Goal: Task Accomplishment & Management: Manage account settings

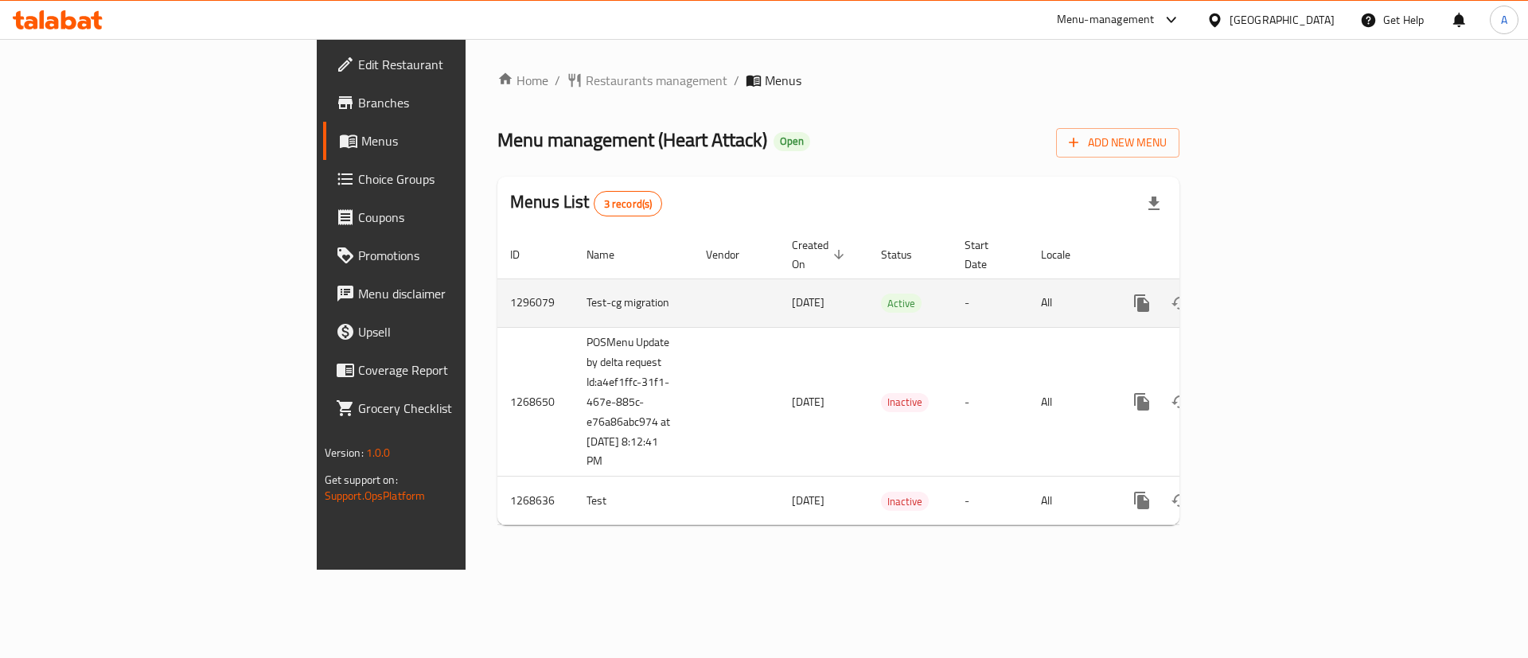
click at [1266, 294] on icon "enhanced table" at bounding box center [1256, 303] width 19 height 19
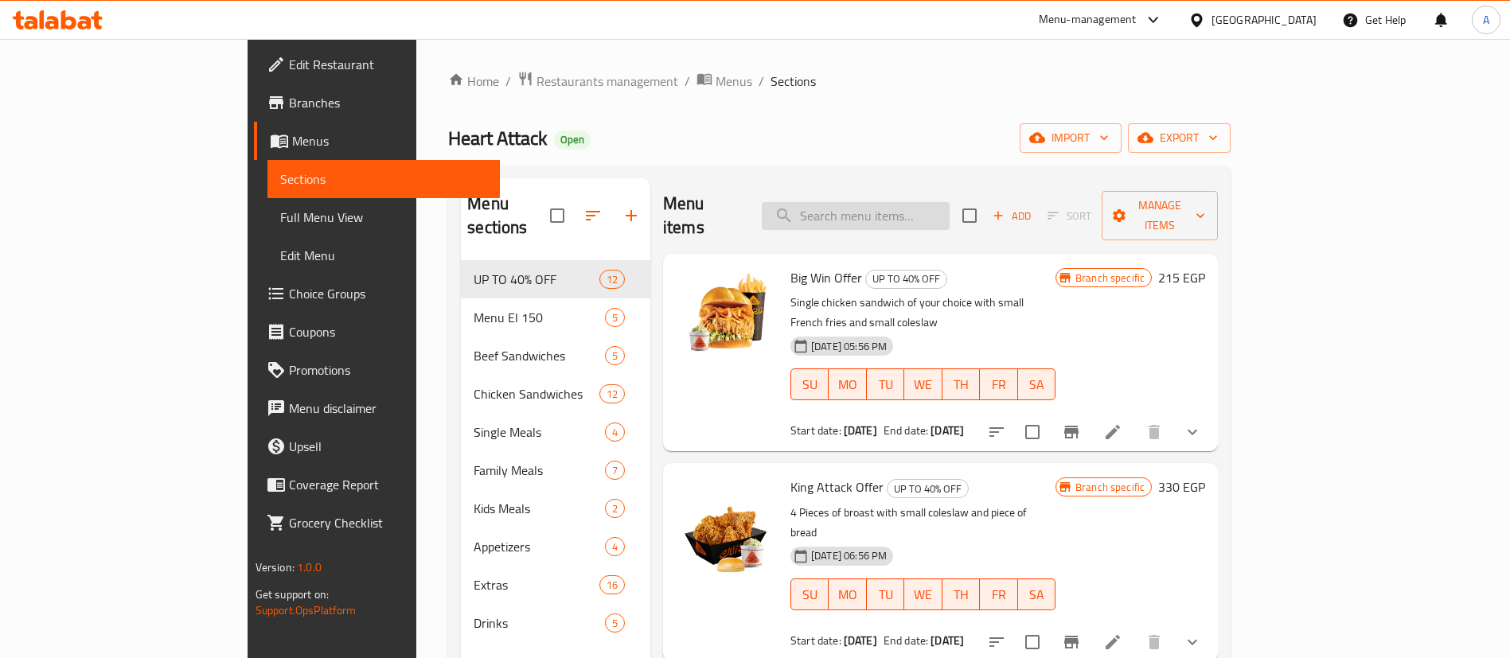
click at [926, 202] on input "search" at bounding box center [856, 216] width 188 height 28
paste input "Mix Strips Offer"
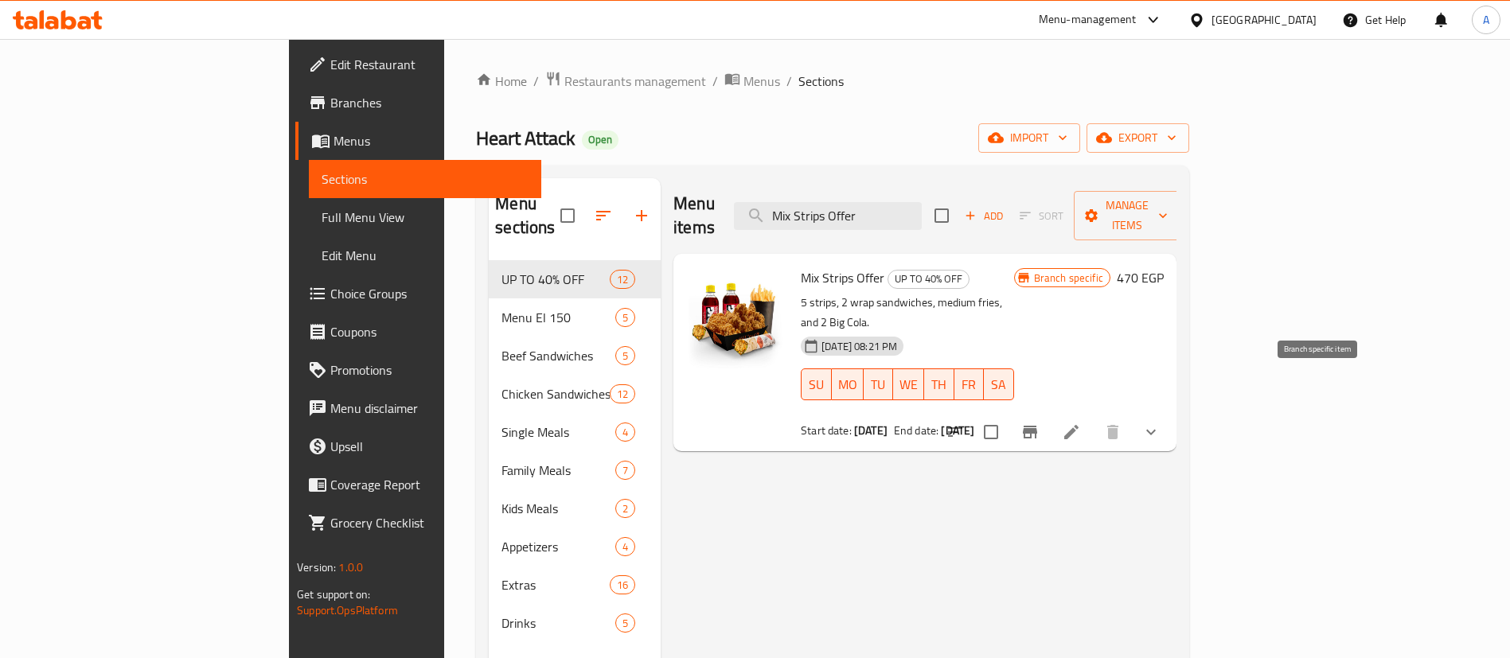
type input "Mix Strips Offer"
click at [1037, 426] on icon "Branch-specific-item" at bounding box center [1030, 432] width 14 height 13
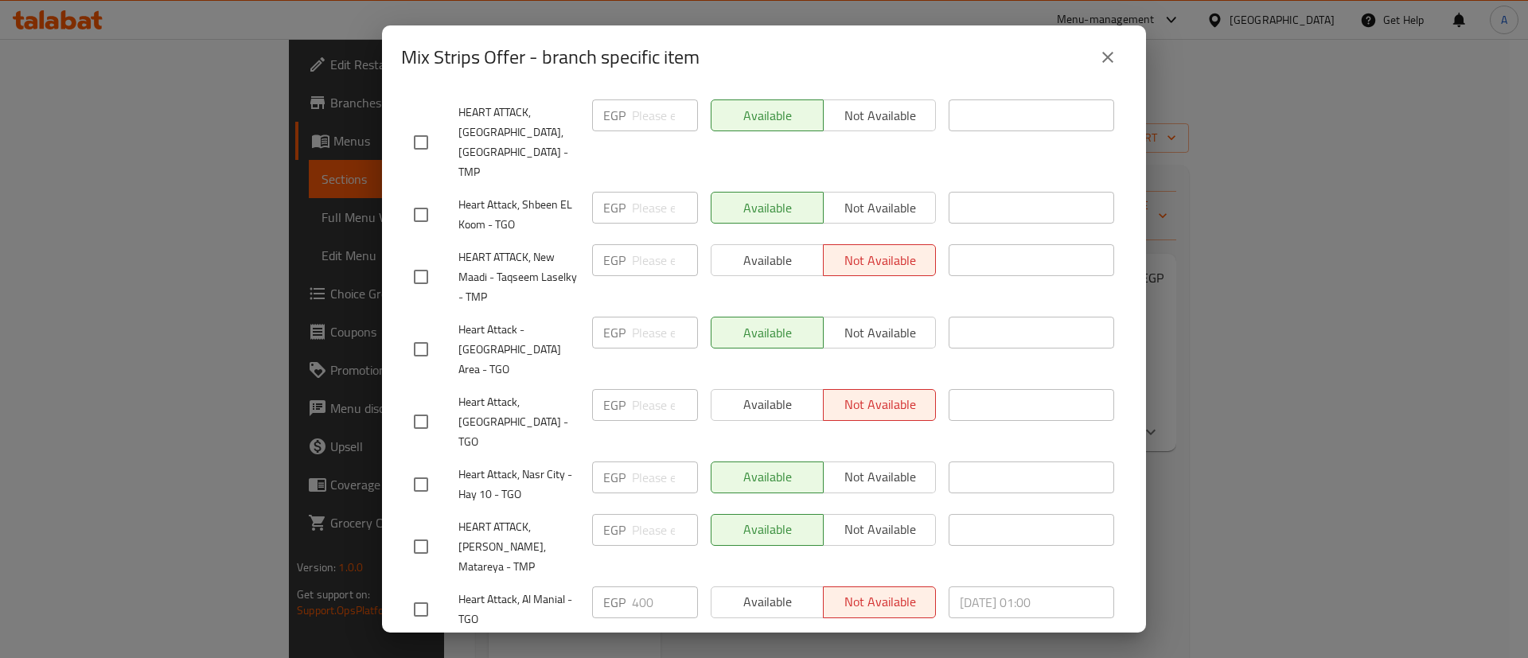
scroll to position [4025, 0]
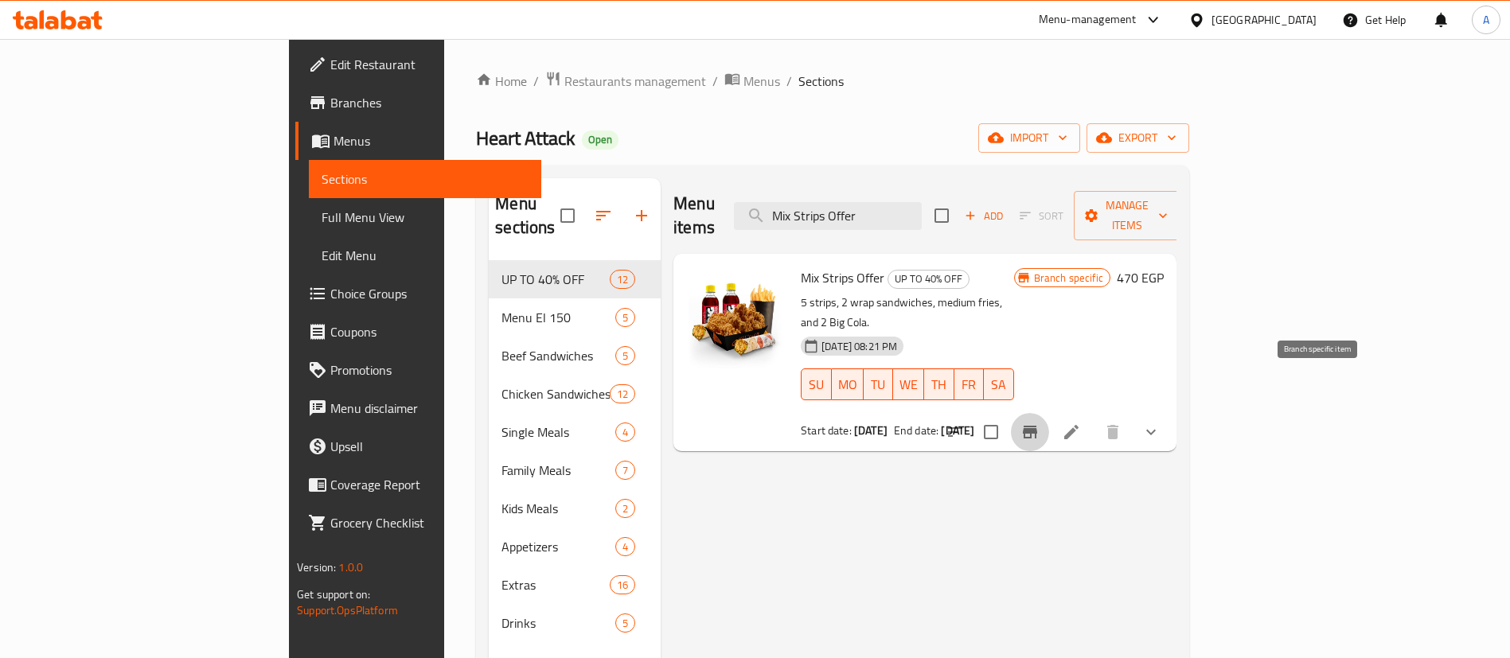
click at [854, 489] on div "Menu items Mix Strips Offer Add Sort Manage items Mix Strips Offer UP TO 40% OF…" at bounding box center [919, 507] width 516 height 658
click at [1049, 413] on button "Branch-specific-item" at bounding box center [1030, 432] width 38 height 38
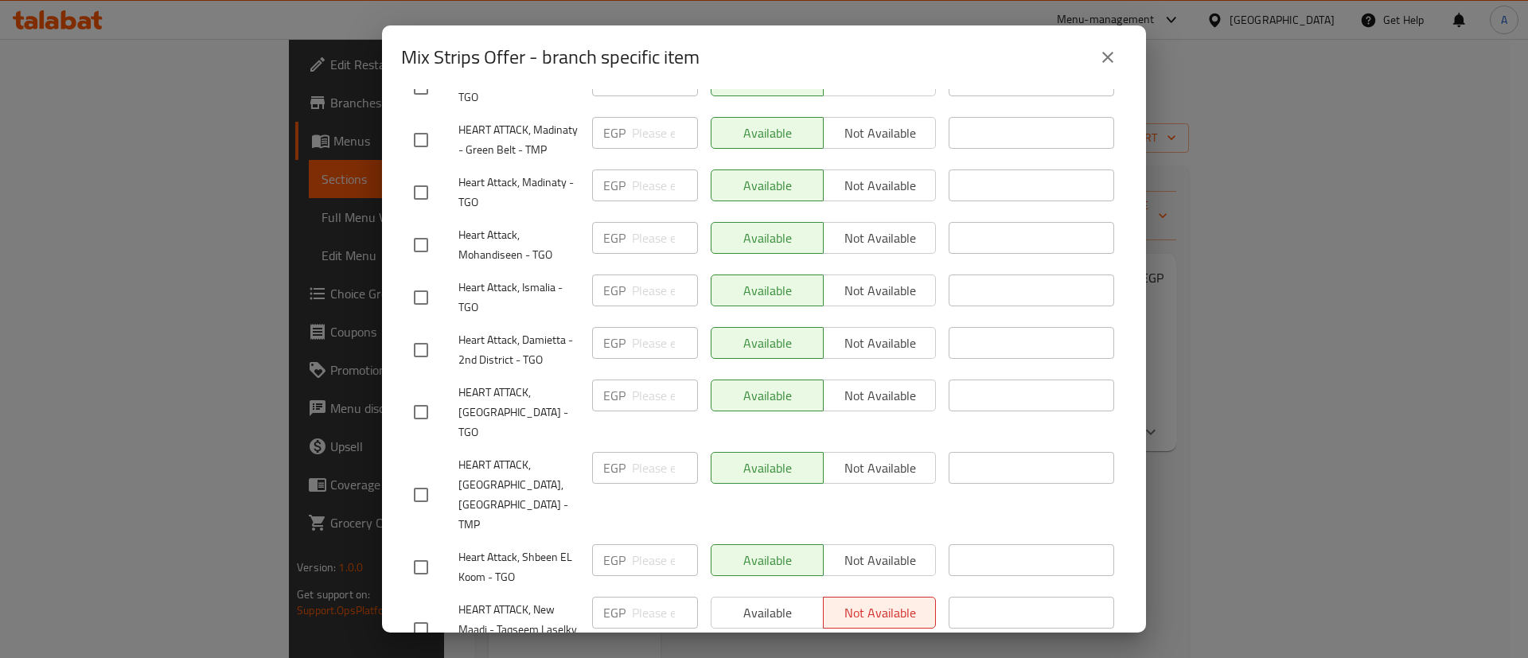
scroll to position [4054, 0]
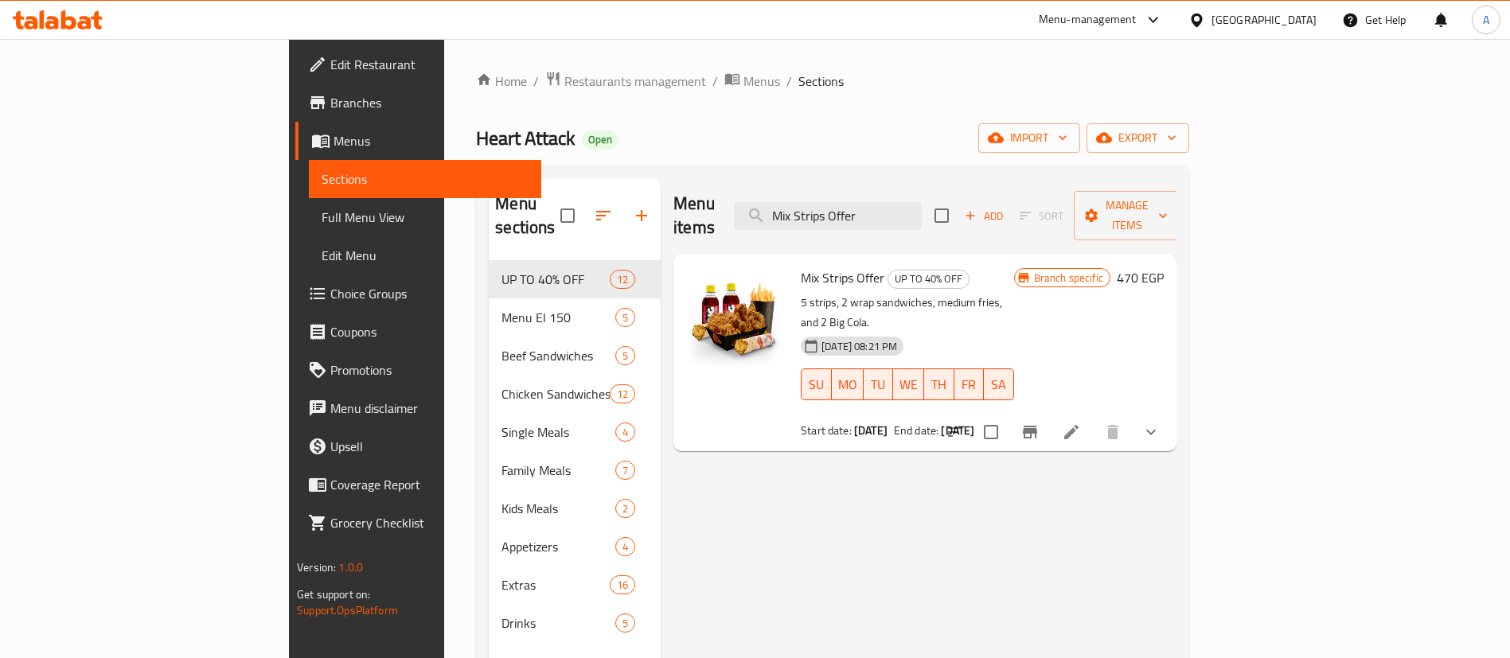
click at [1176, 412] on div "Menu items Mix Strips Offer Add Sort Manage items Mix Strips Offer UP TO 40% OF…" at bounding box center [919, 507] width 516 height 658
click at [922, 209] on input "Mix Strips Offer" at bounding box center [828, 216] width 188 height 28
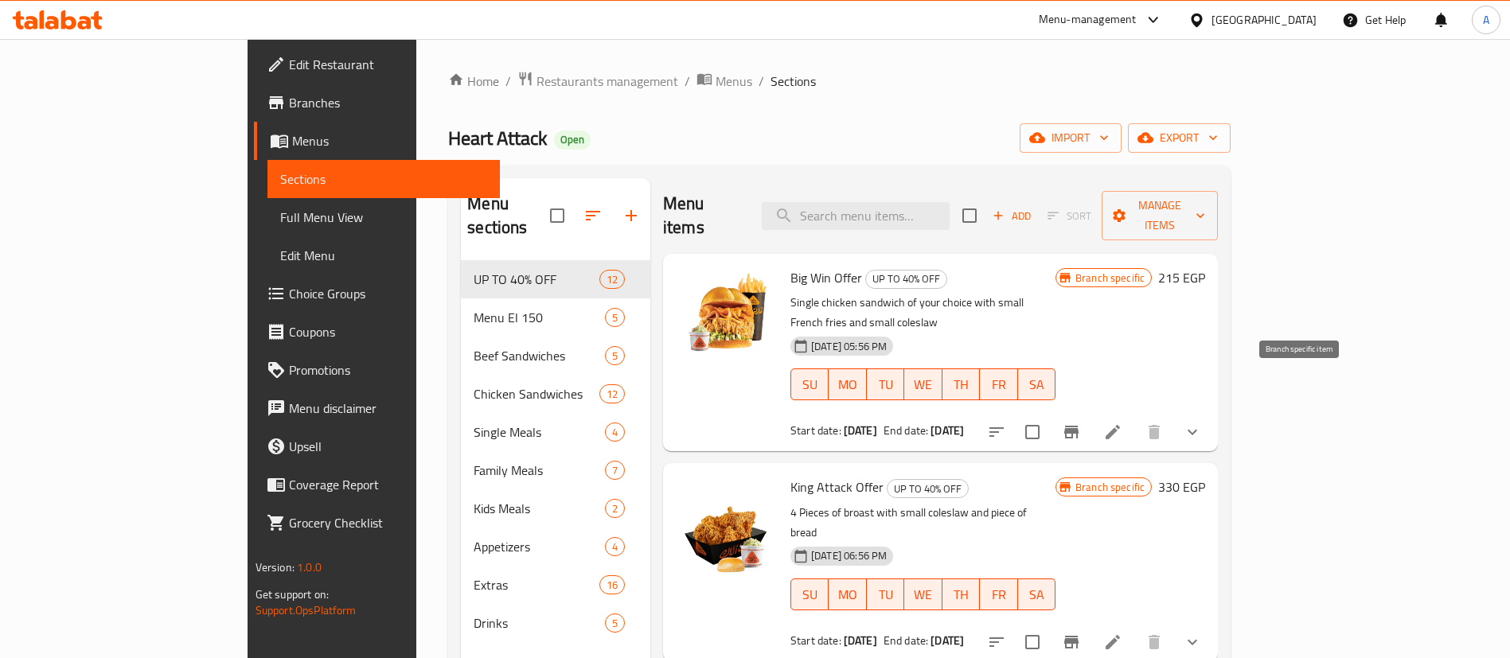
click at [1078, 426] on icon "Branch-specific-item" at bounding box center [1071, 432] width 14 height 13
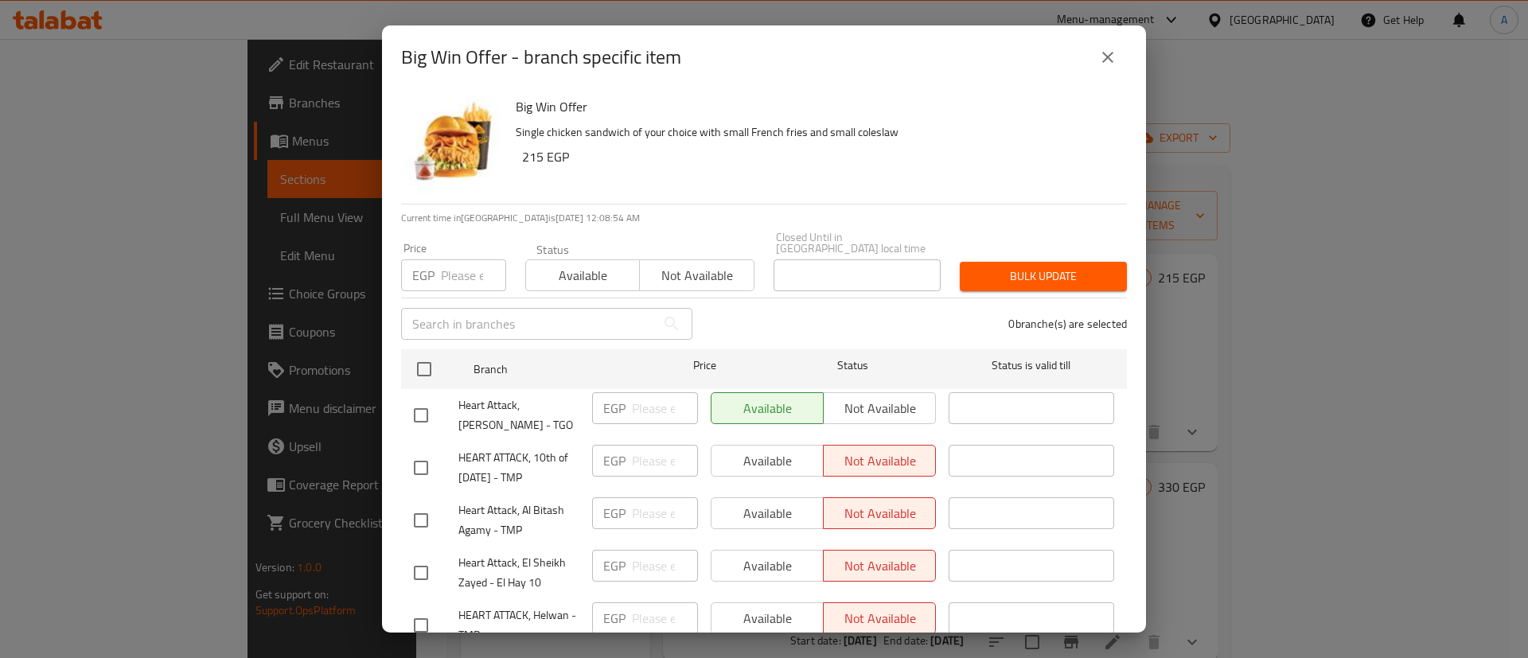
scroll to position [3957, 0]
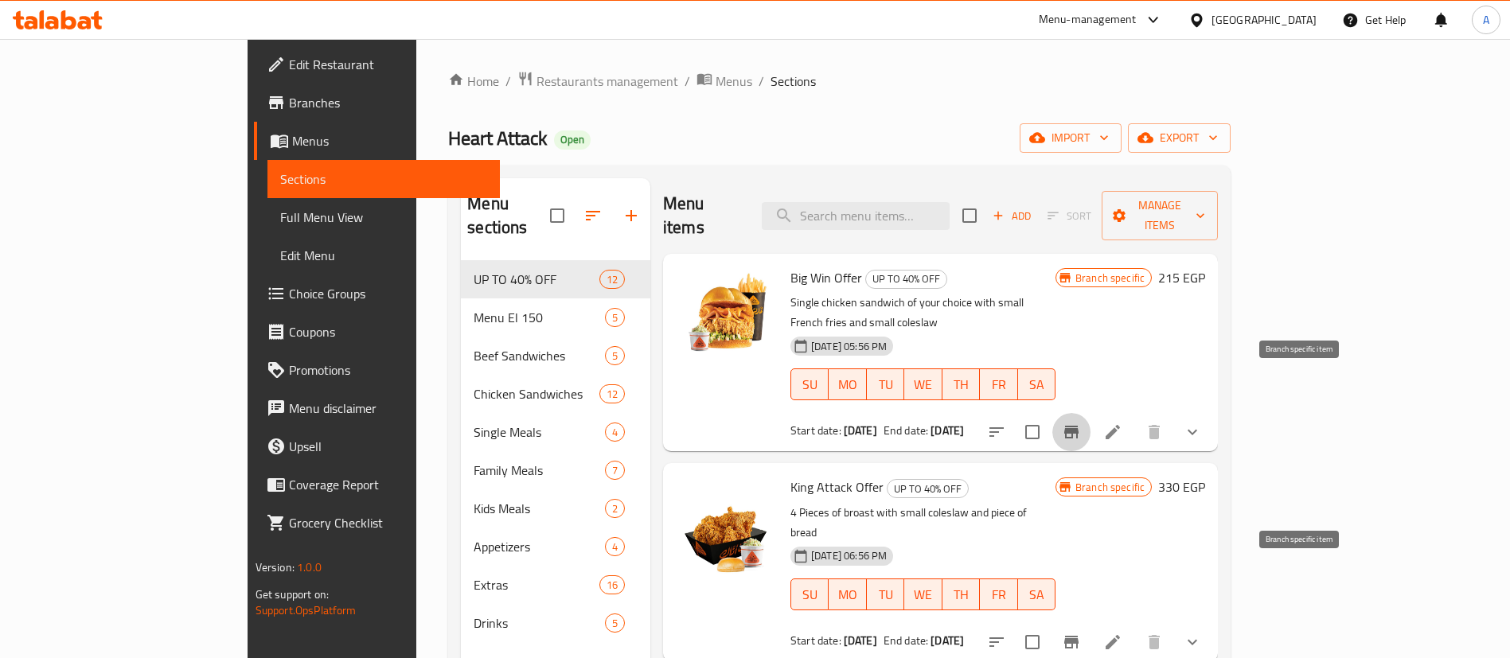
click at [1078, 636] on icon "Branch-specific-item" at bounding box center [1071, 642] width 14 height 13
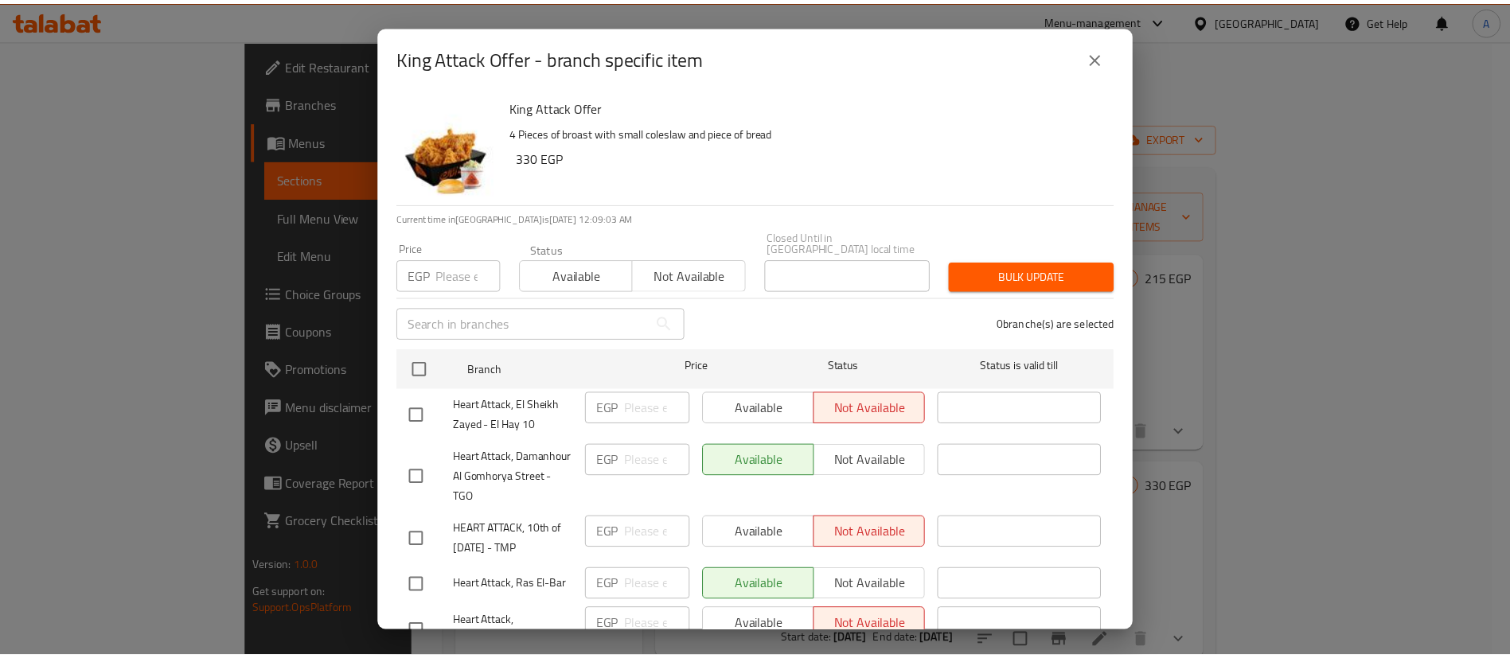
scroll to position [4054, 0]
